Goal: Information Seeking & Learning: Find specific fact

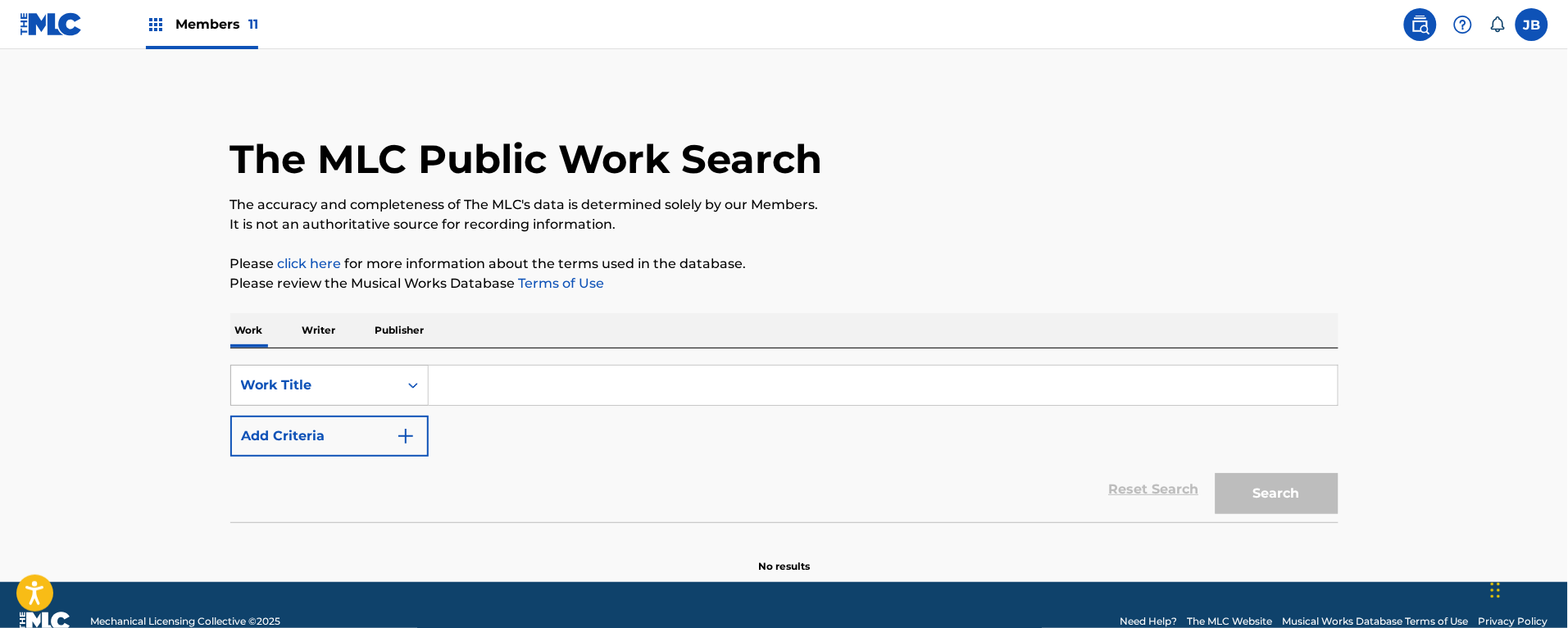
click at [377, 387] on div "Work Title" at bounding box center [330, 386] width 198 height 41
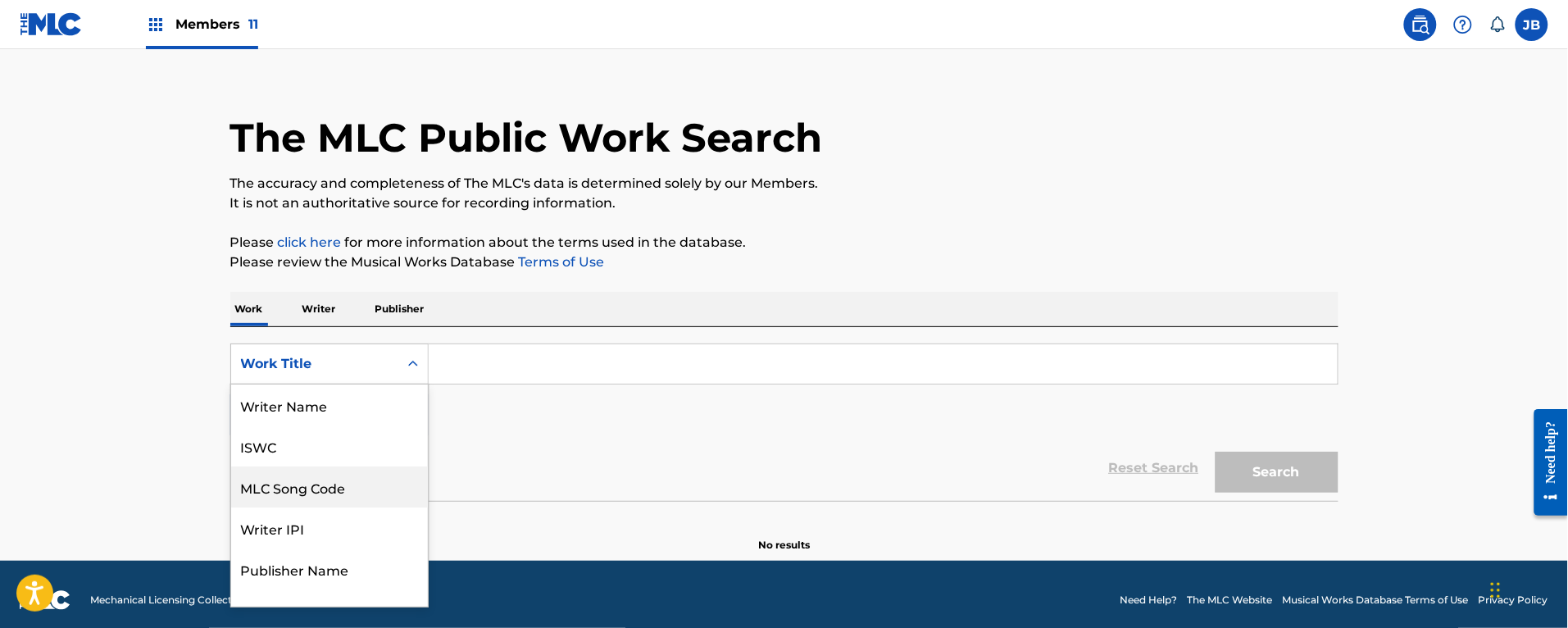
scroll to position [25, 0]
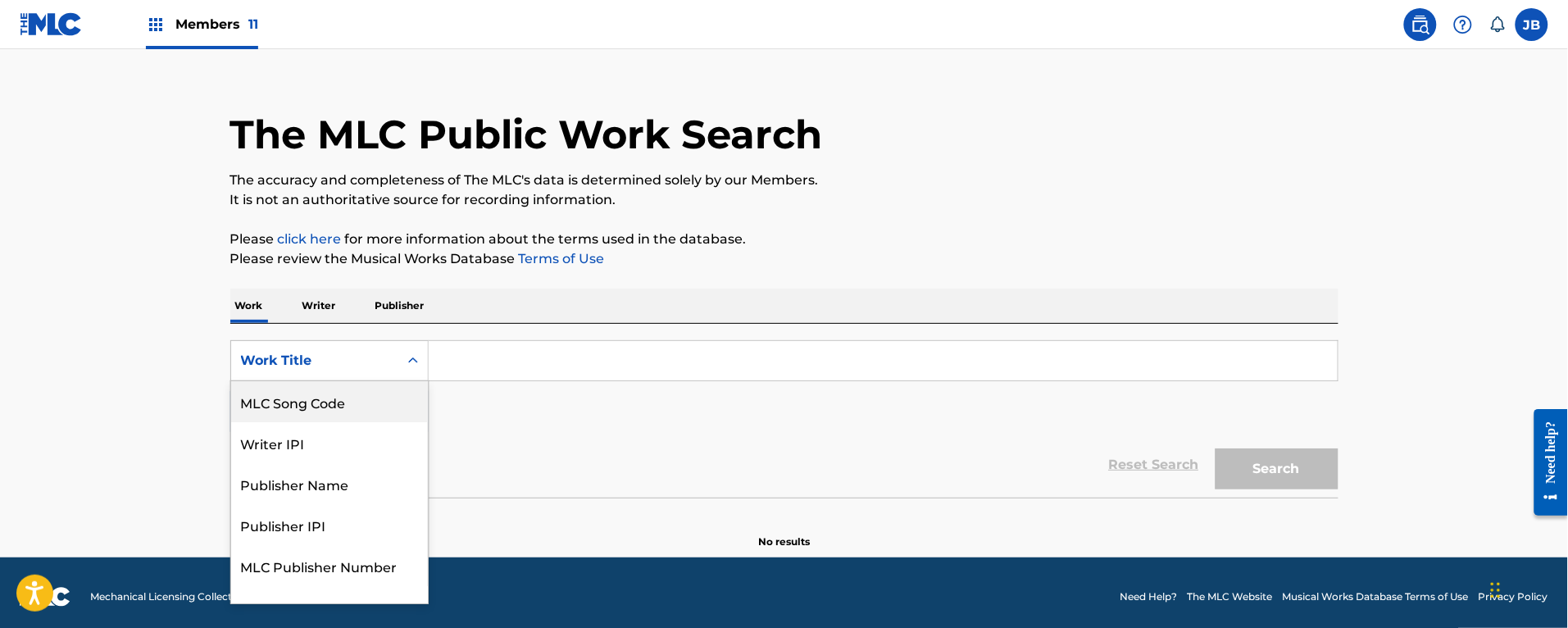
click at [327, 411] on div "MLC Song Code" at bounding box center [330, 402] width 197 height 41
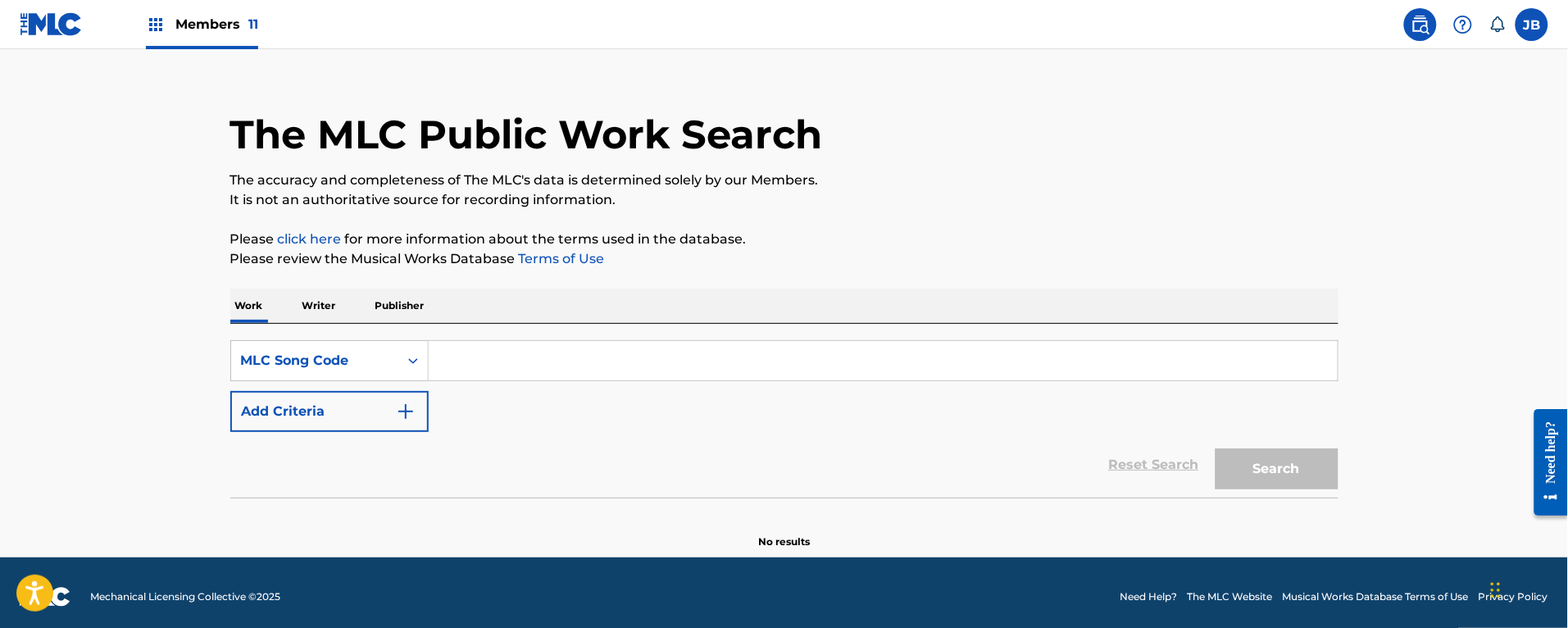
click at [516, 369] on input "Search Form" at bounding box center [883, 361] width 910 height 39
paste input "ke2dgo"
type input "ke2dgo"
click at [1216, 448] on button "Search" at bounding box center [1277, 469] width 123 height 41
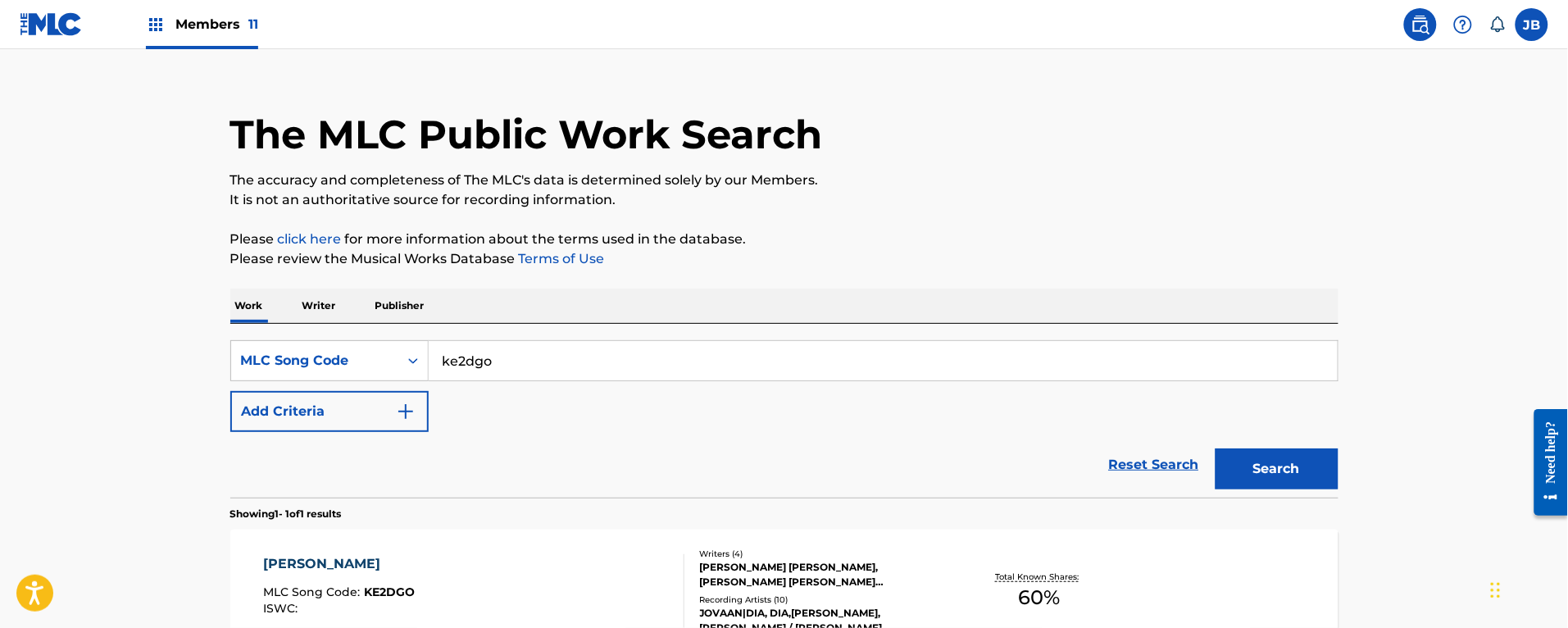
scroll to position [128, 0]
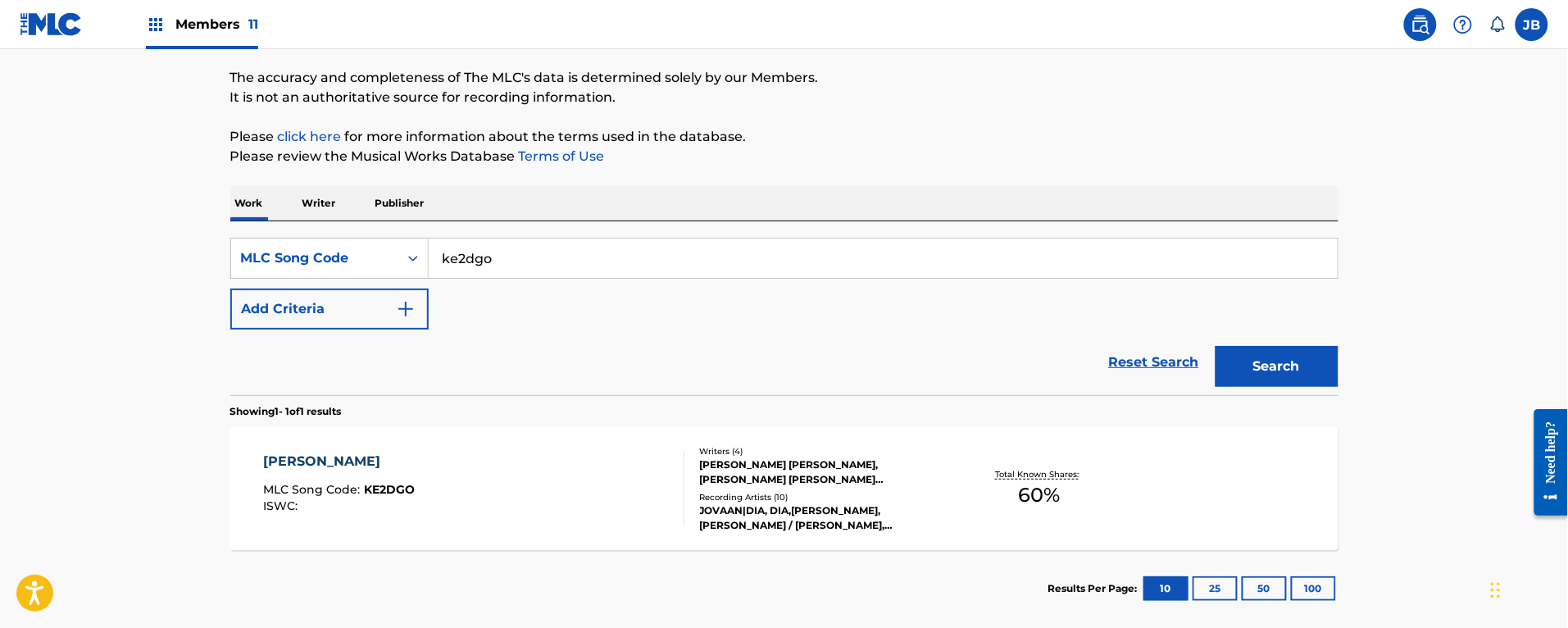
click at [601, 467] on div "KAREN MLC Song Code : KE2DGO ISWC :" at bounding box center [473, 488] width 421 height 74
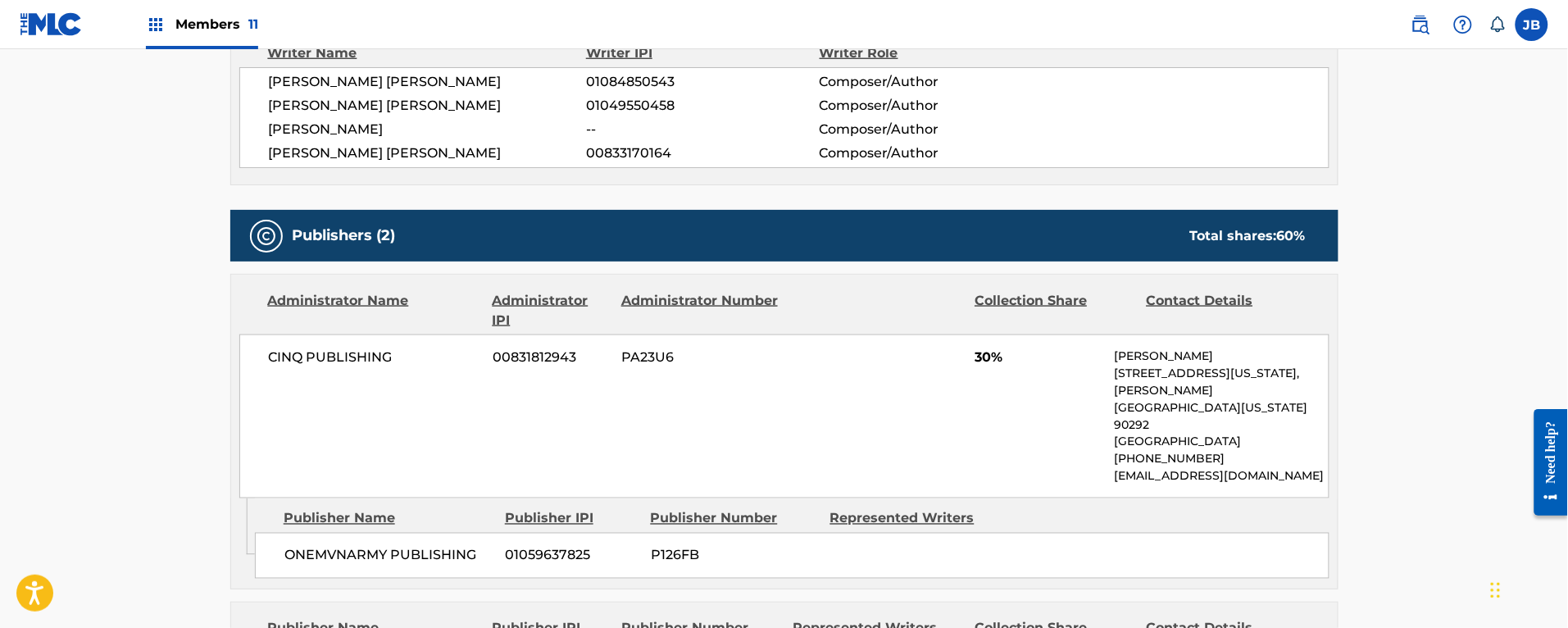
scroll to position [717, 0]
